Goal: Task Accomplishment & Management: Complete application form

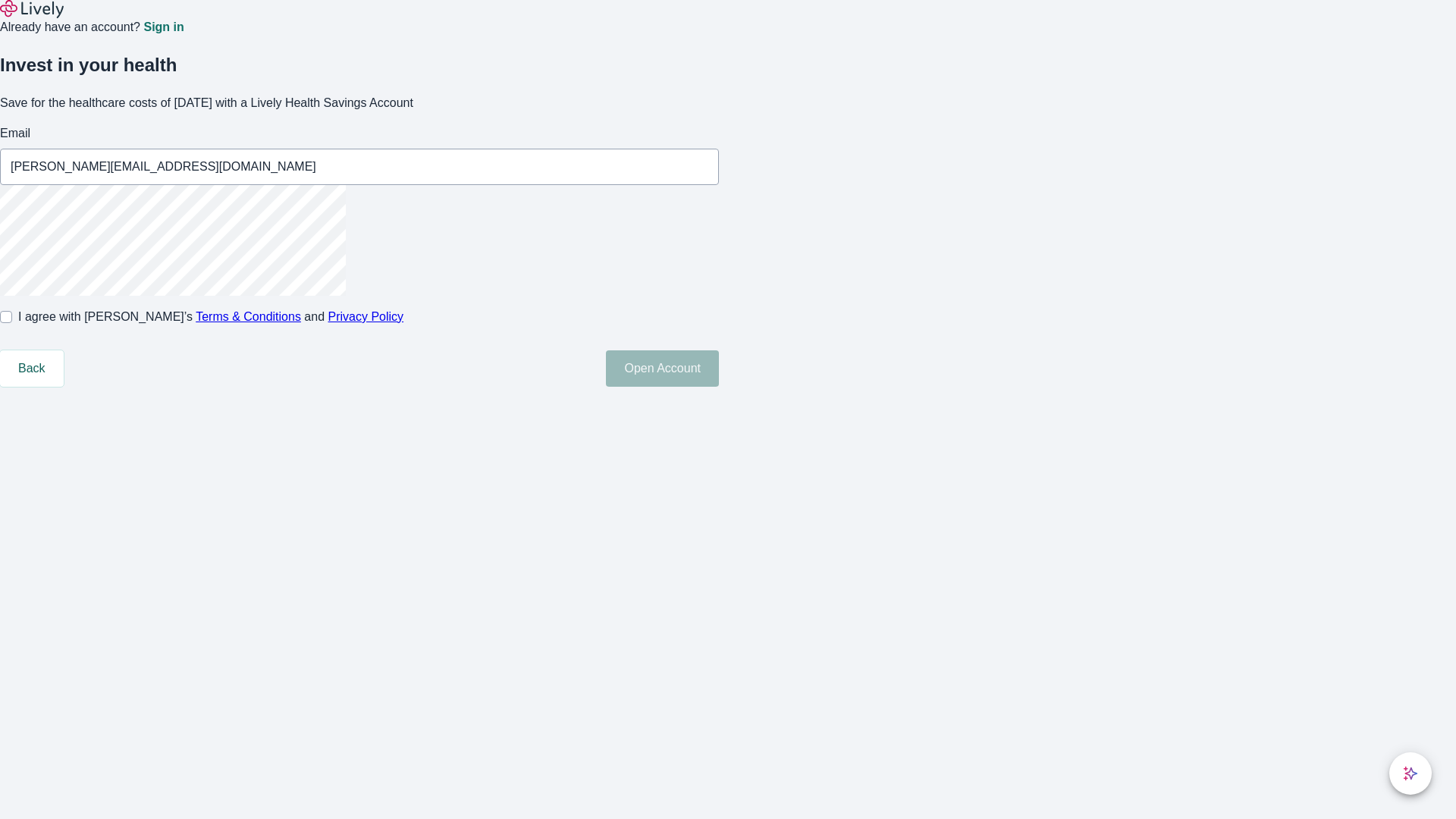
click at [12, 323] on input "I agree with Lively’s Terms & Conditions and Privacy Policy" at bounding box center [5, 317] width 12 height 12
checkbox input "true"
click at [719, 387] on button "Open Account" at bounding box center [663, 369] width 113 height 36
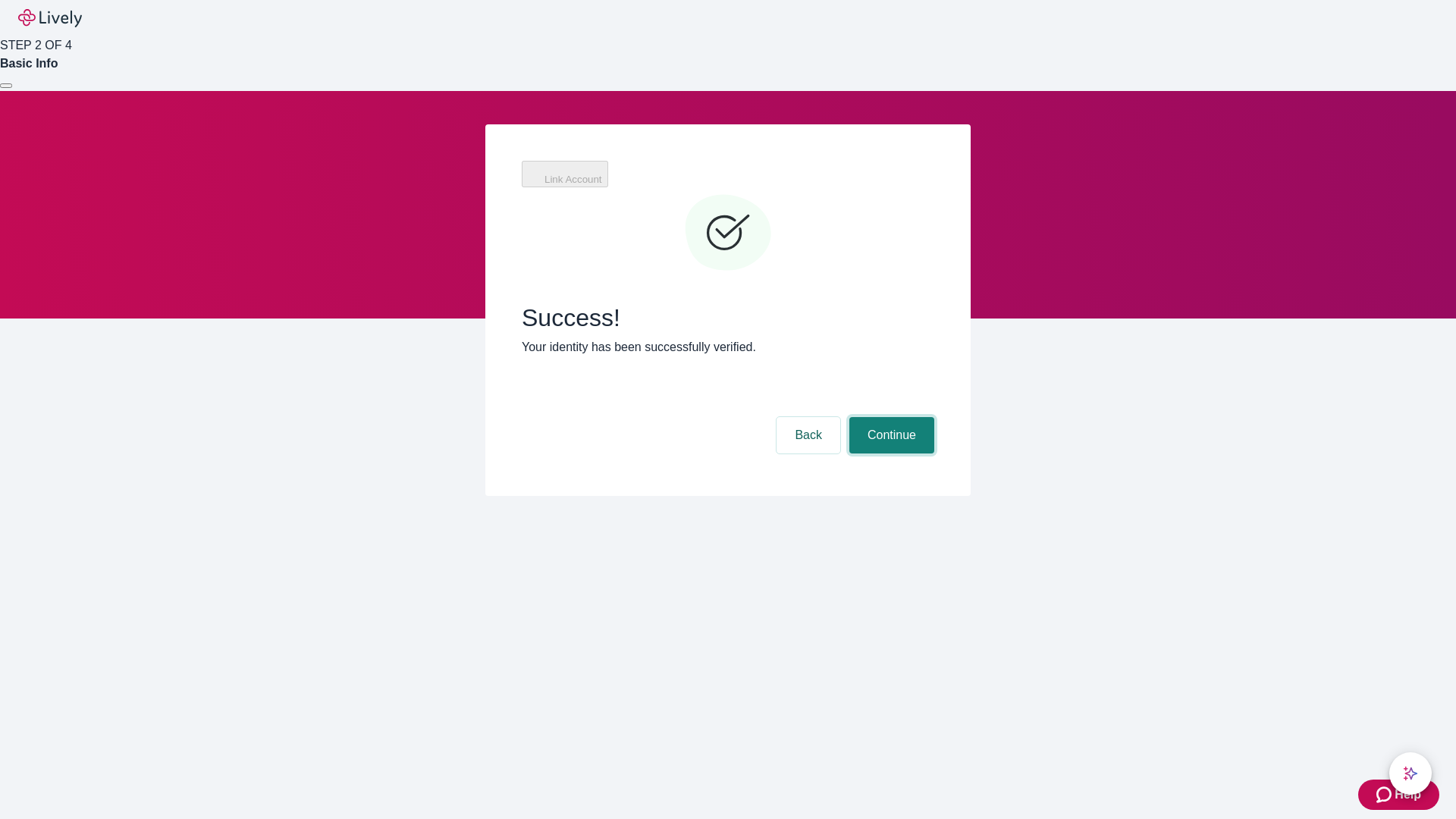
click at [889, 417] on button "Continue" at bounding box center [891, 435] width 85 height 36
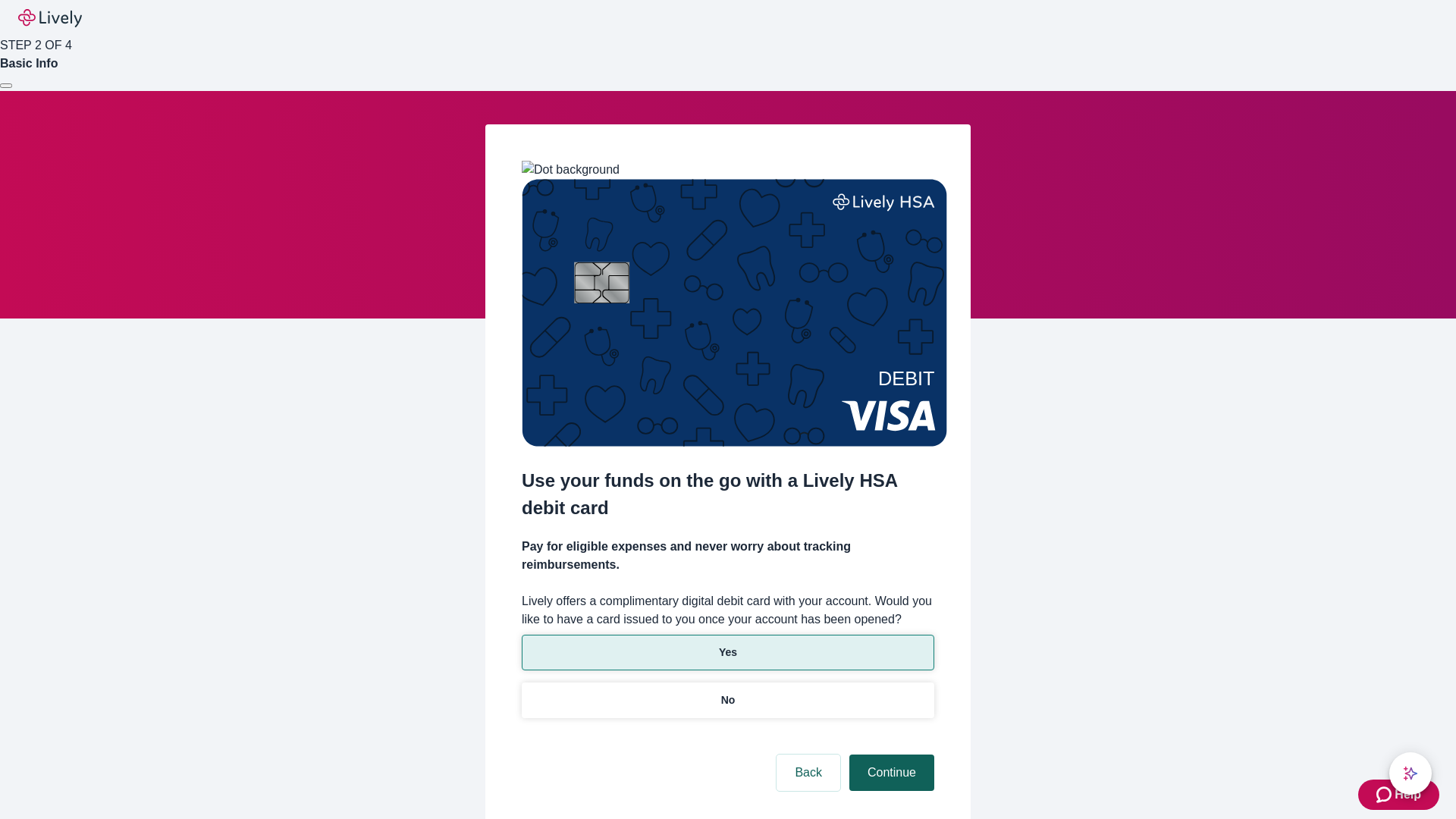
click at [727, 645] on p "Yes" at bounding box center [728, 653] width 18 height 16
click at [889, 755] on button "Continue" at bounding box center [891, 773] width 85 height 36
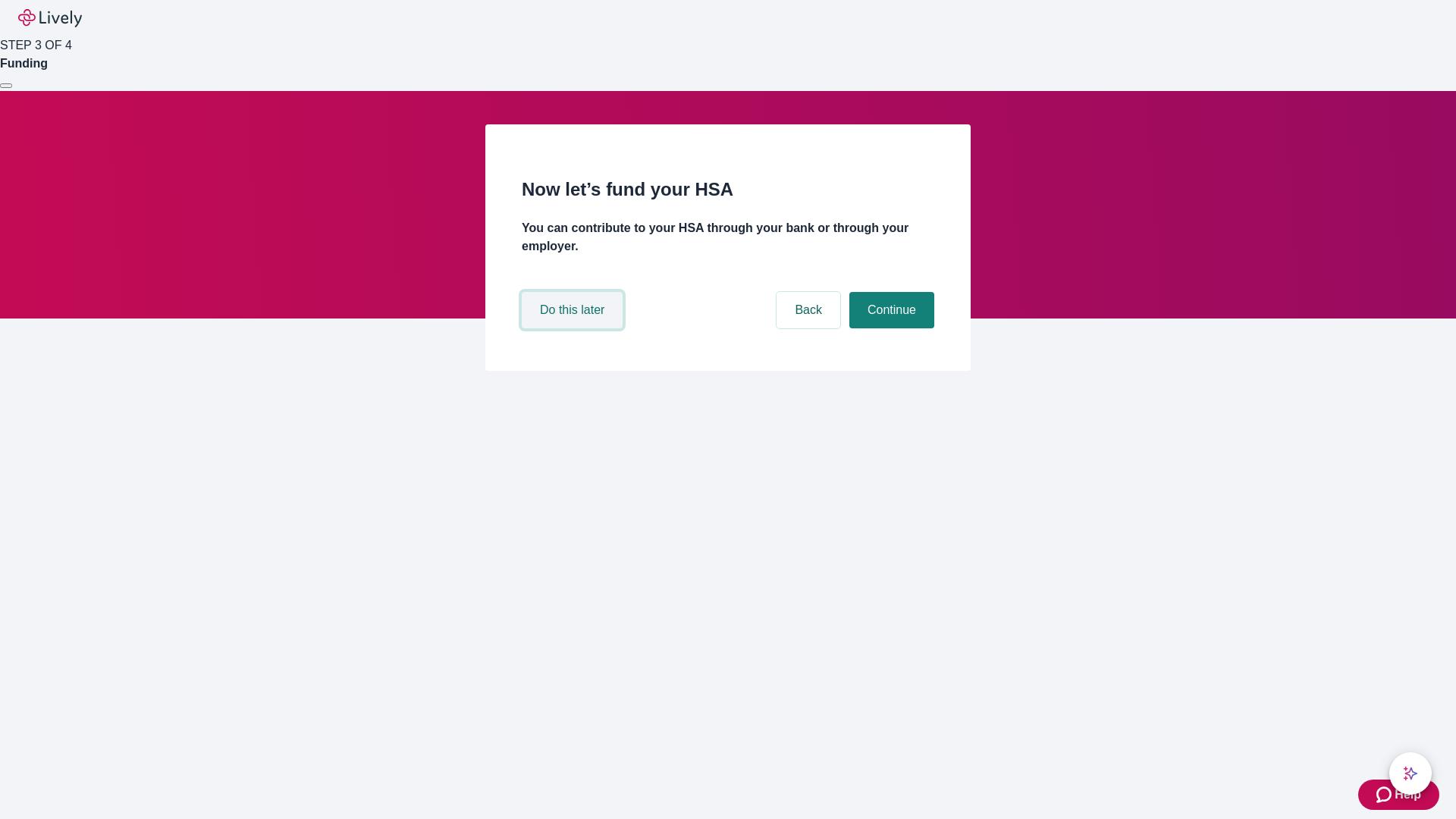
click at [574, 329] on button "Do this later" at bounding box center [572, 310] width 101 height 36
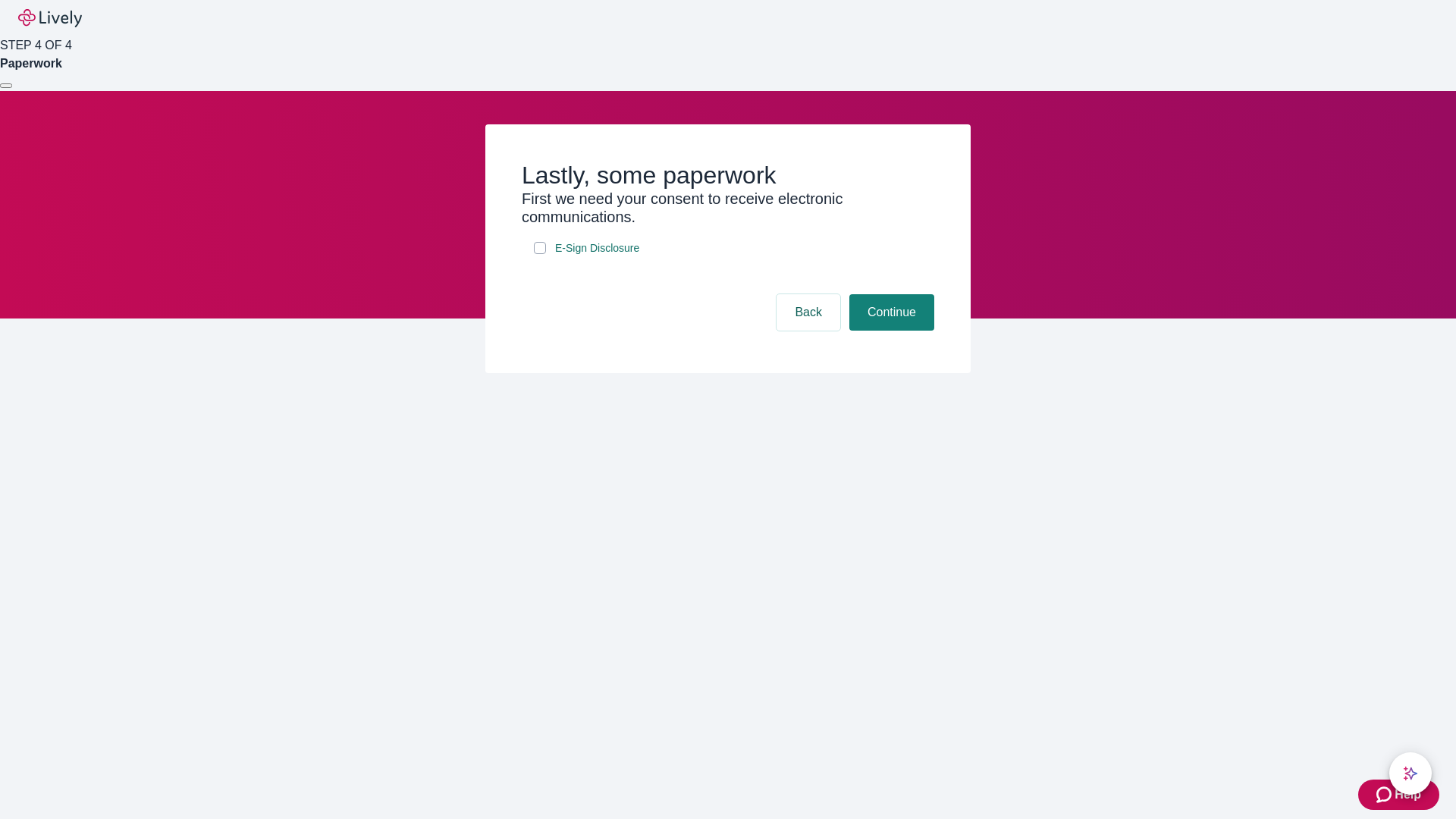
click at [540, 254] on input "E-Sign Disclosure" at bounding box center [539, 248] width 12 height 12
checkbox input "true"
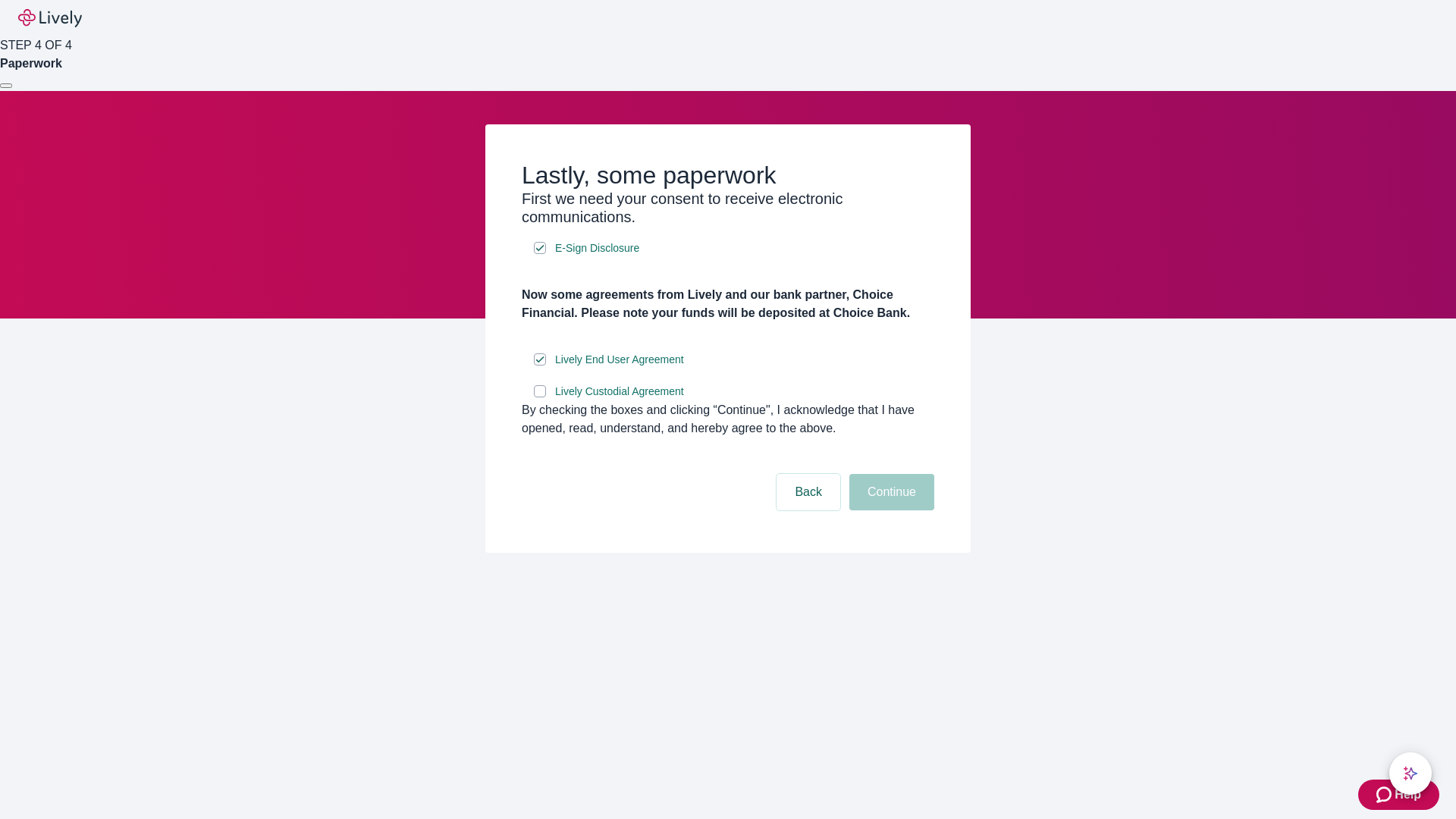
click at [540, 398] on input "Lively Custodial Agreement" at bounding box center [539, 391] width 12 height 12
checkbox input "true"
click at [889, 511] on button "Continue" at bounding box center [891, 492] width 85 height 36
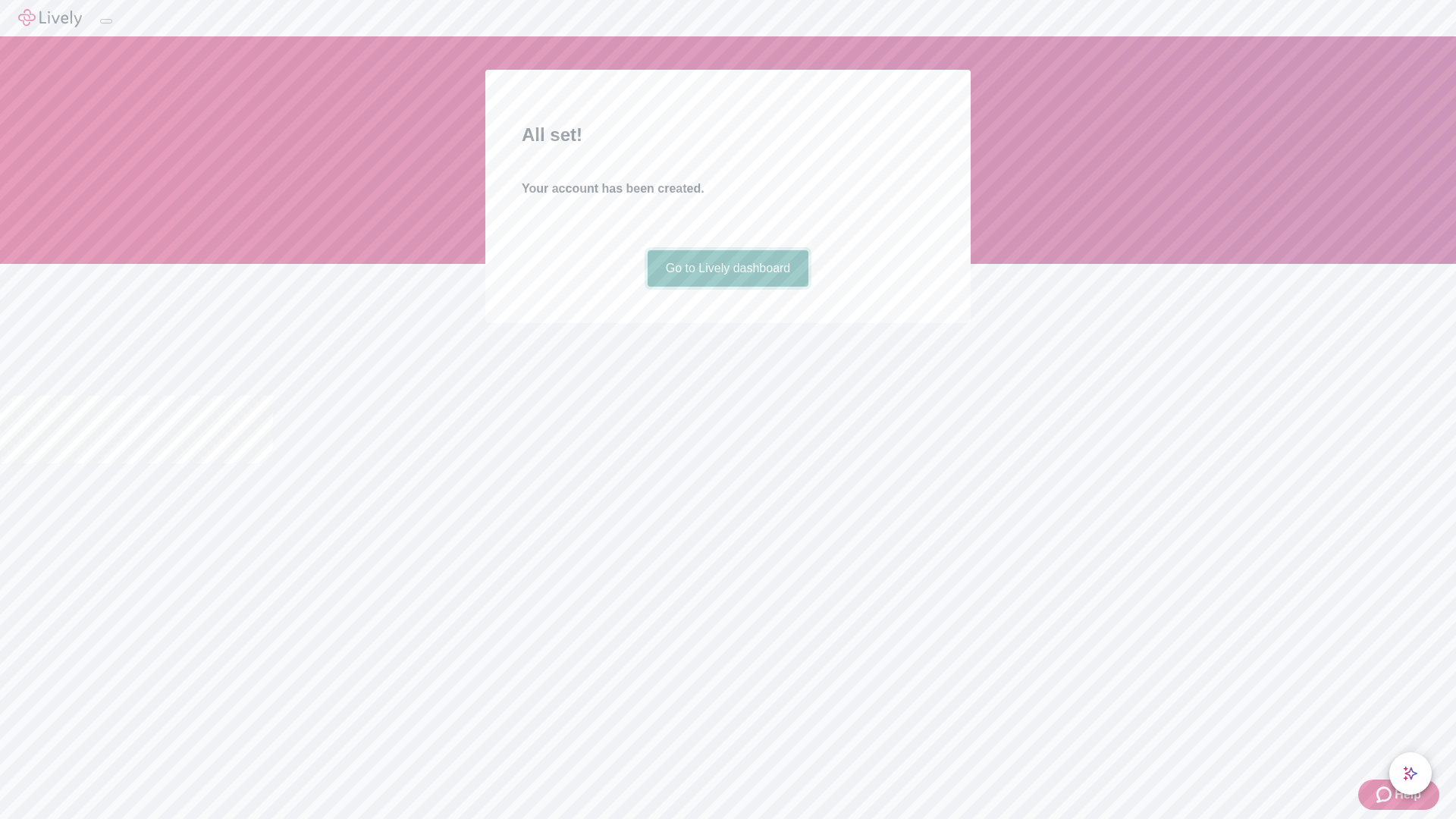
click at [727, 287] on link "Go to Lively dashboard" at bounding box center [728, 268] width 162 height 36
